Goal: Information Seeking & Learning: Learn about a topic

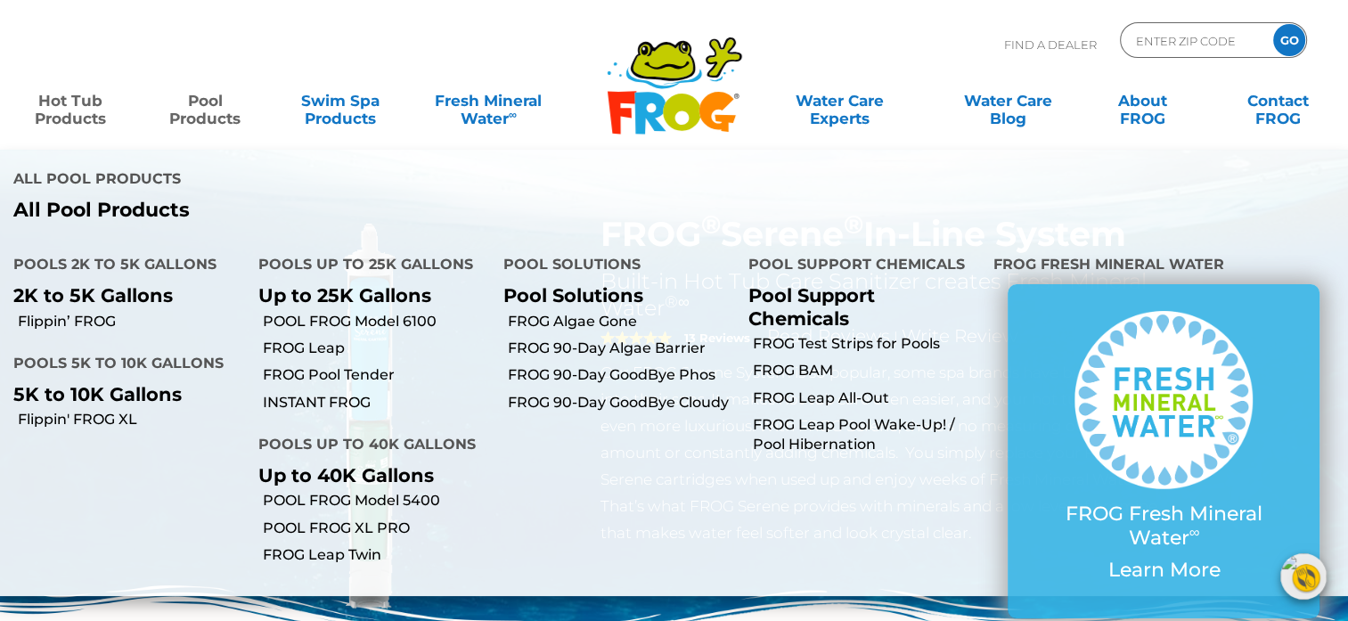
scroll to position [38, 0]
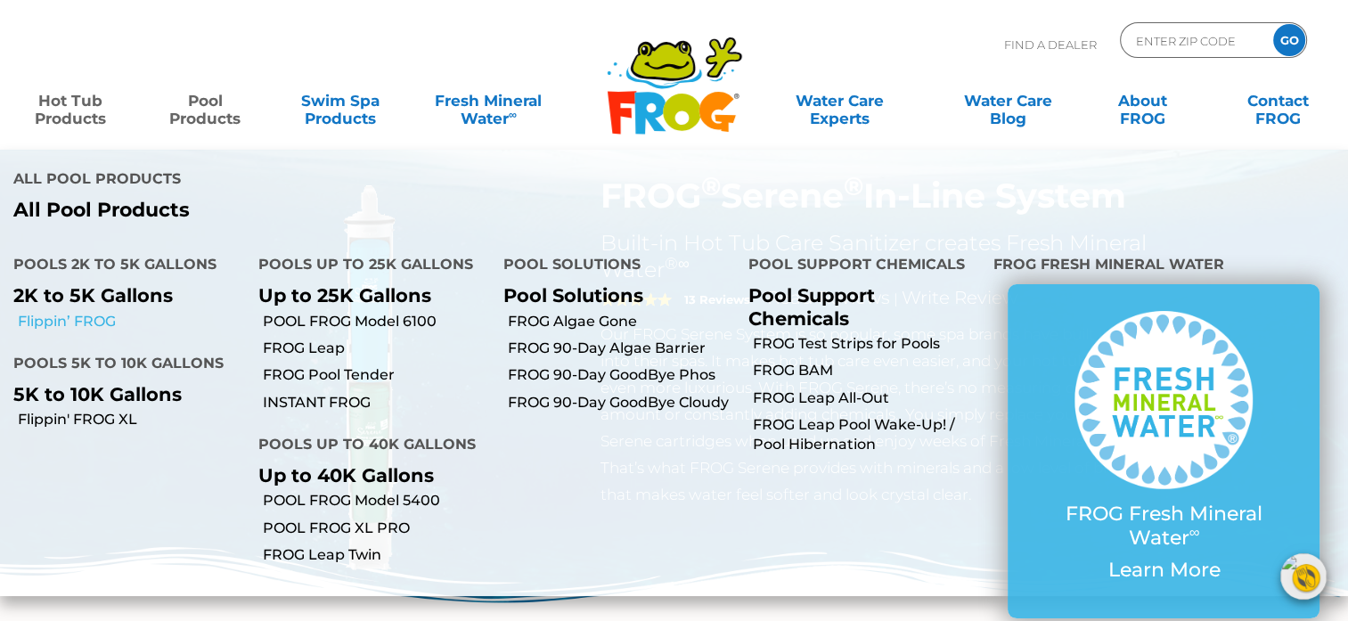
click at [62, 312] on link "Flippin’ FROG" at bounding box center [131, 322] width 227 height 20
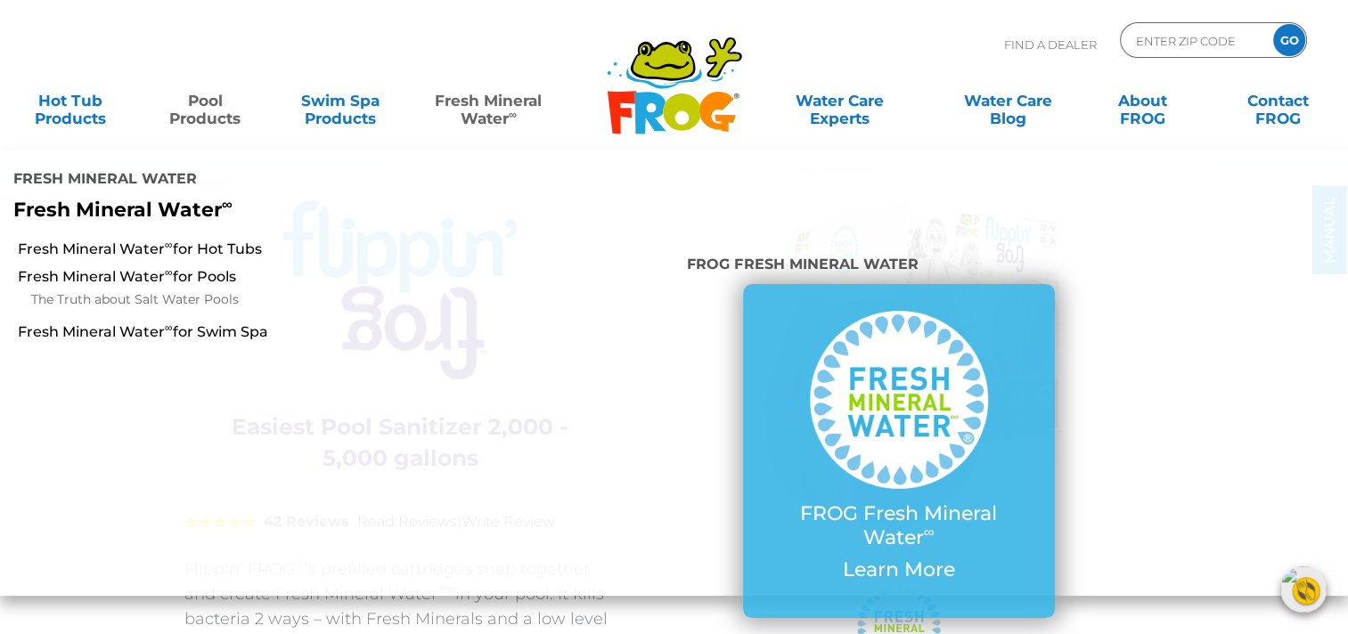
click at [468, 99] on link "Fresh Mineral Water ∞" at bounding box center [488, 101] width 131 height 36
